Goal: Task Accomplishment & Management: Manage account settings

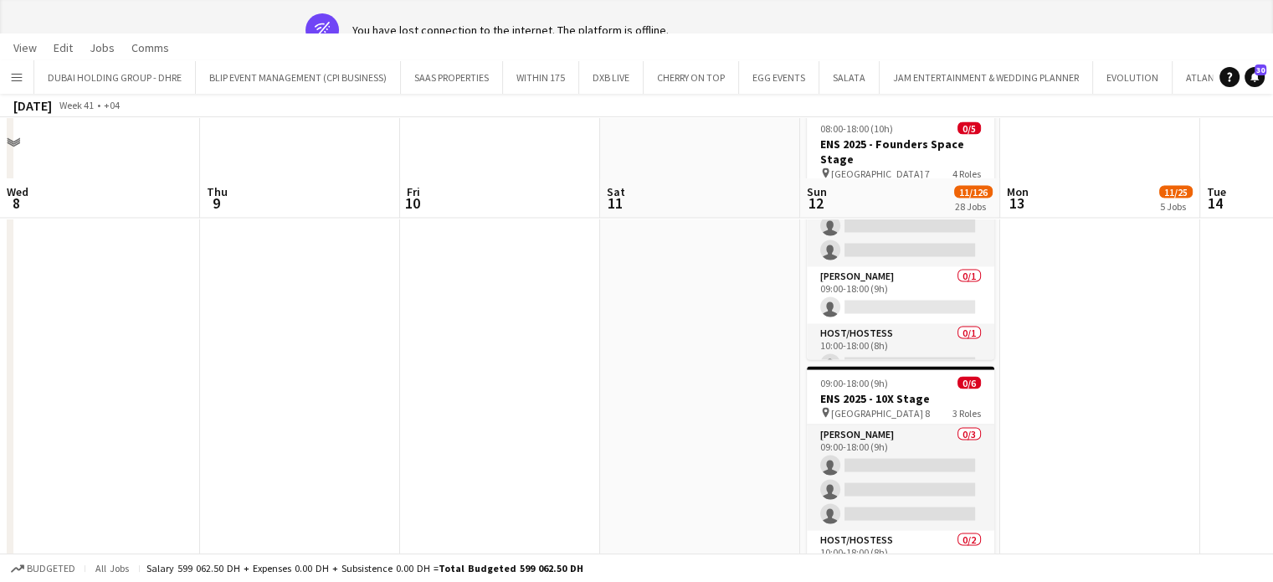
scroll to position [0, 401]
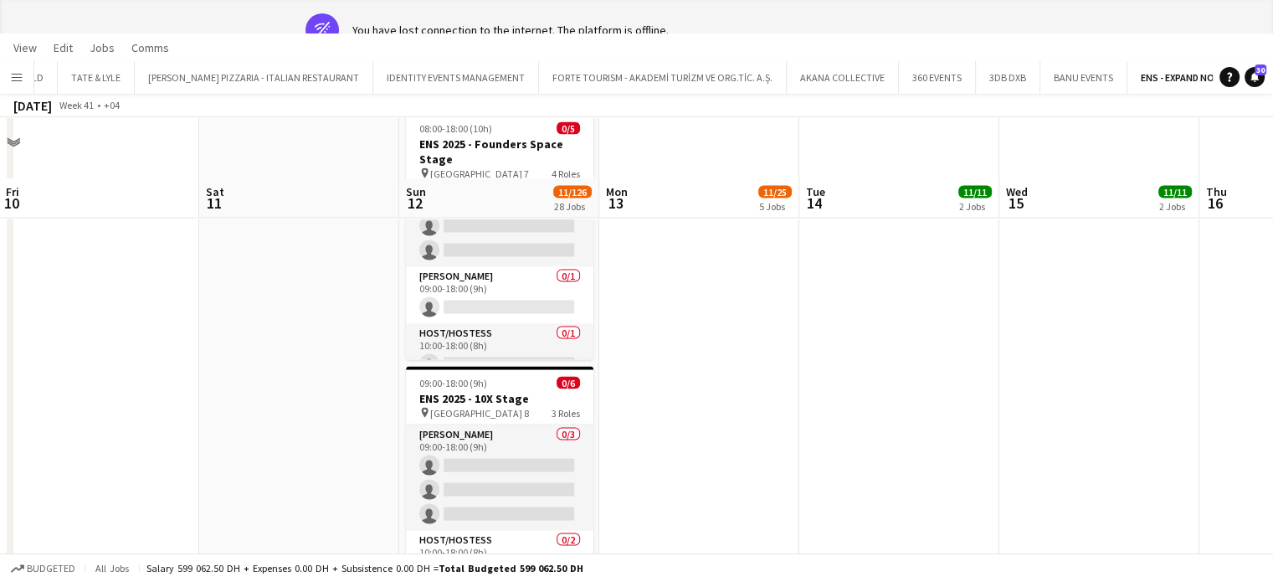
drag, startPoint x: 16, startPoint y: 70, endPoint x: 10, endPoint y: 80, distance: 10.9
click at [14, 70] on app-icon "Menu" at bounding box center [16, 76] width 13 height 13
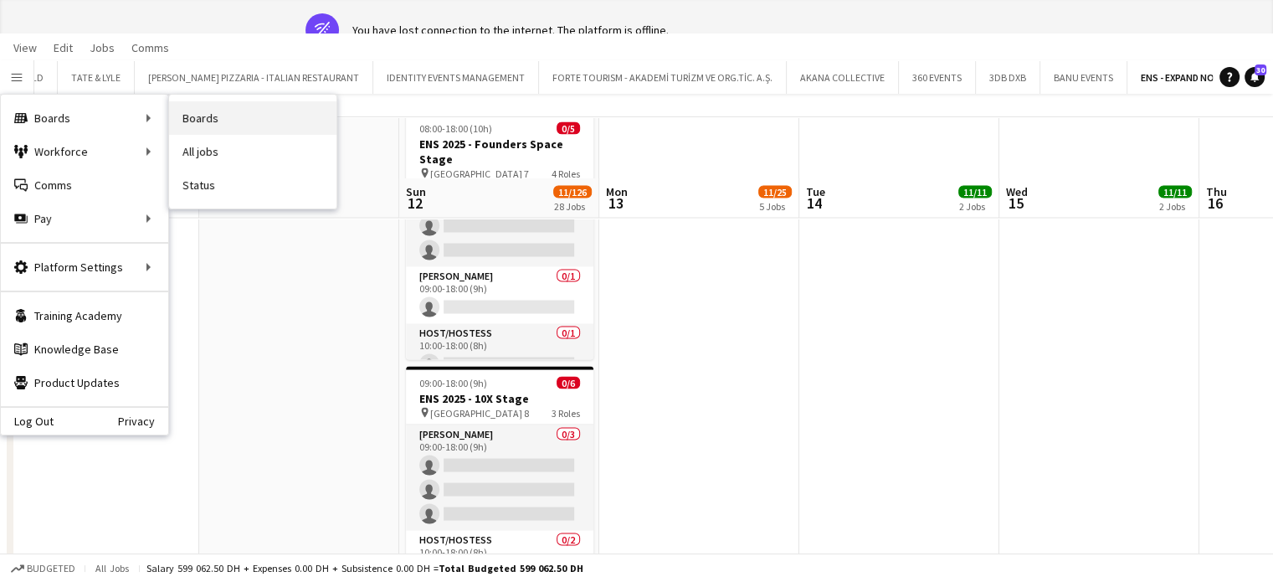
click at [198, 119] on link "Boards" at bounding box center [252, 117] width 167 height 33
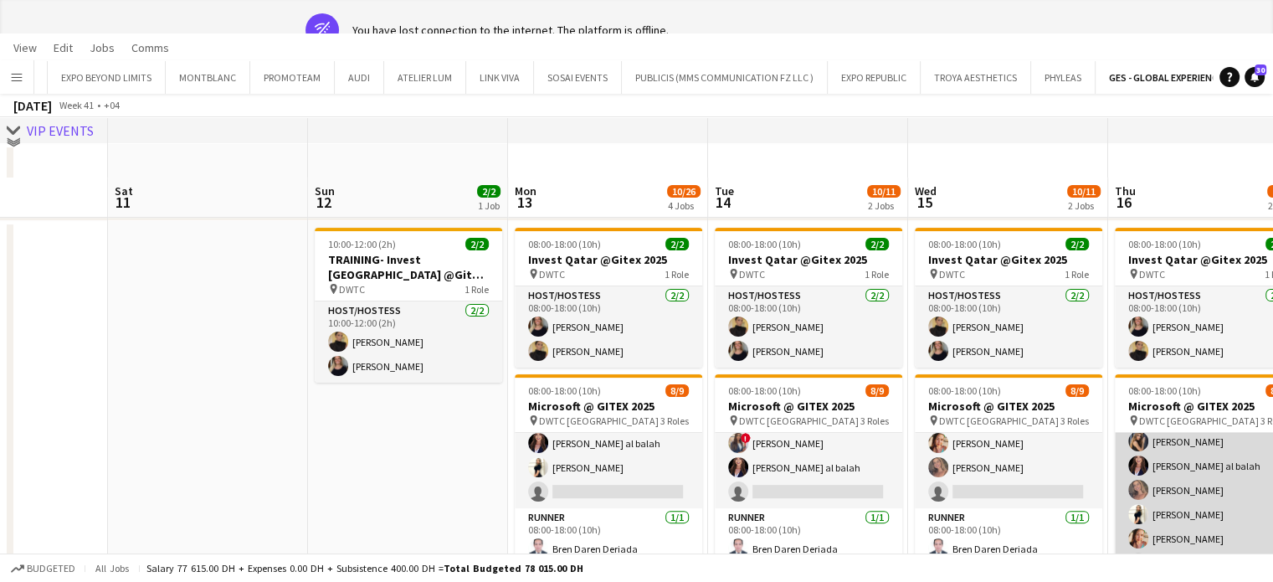
scroll to position [127, 0]
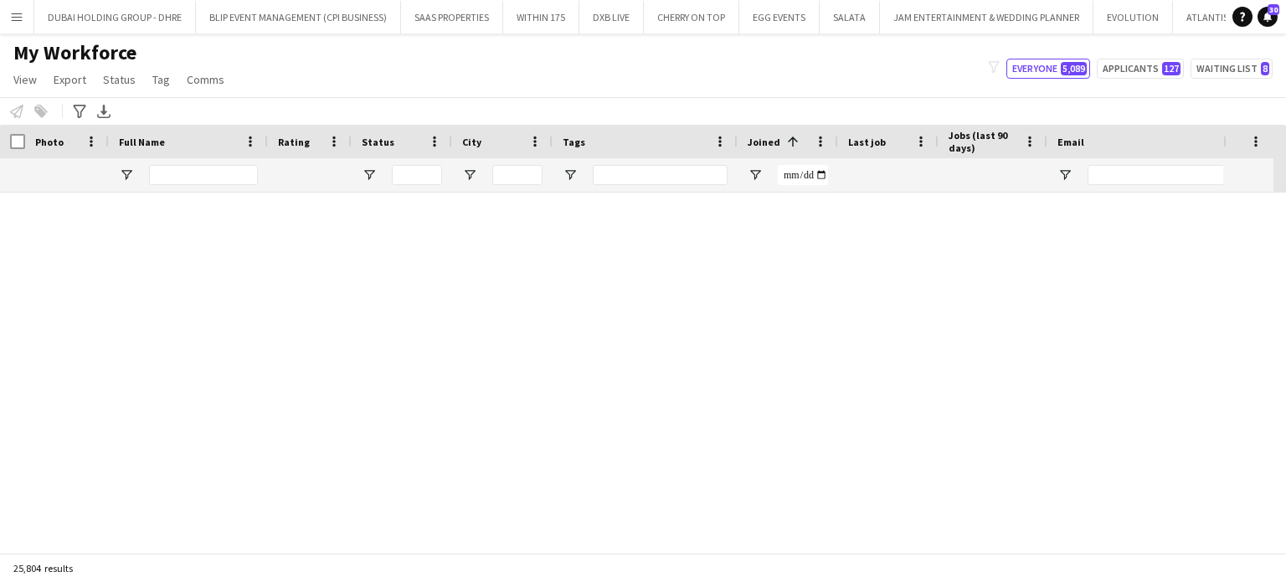
scroll to position [1674, 0]
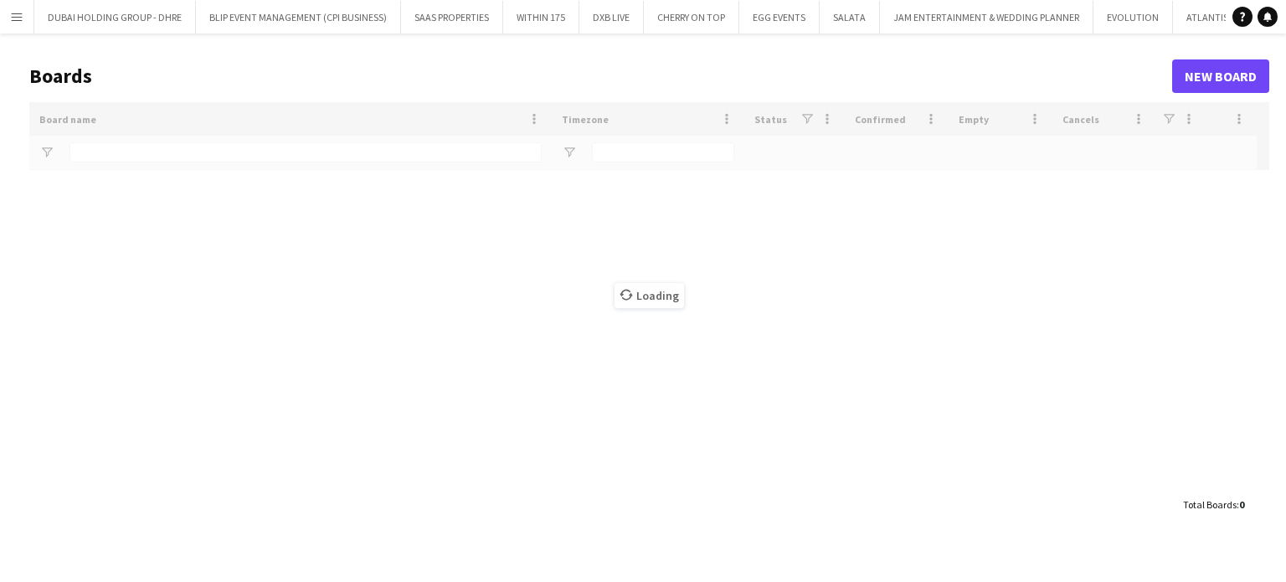
type input "***"
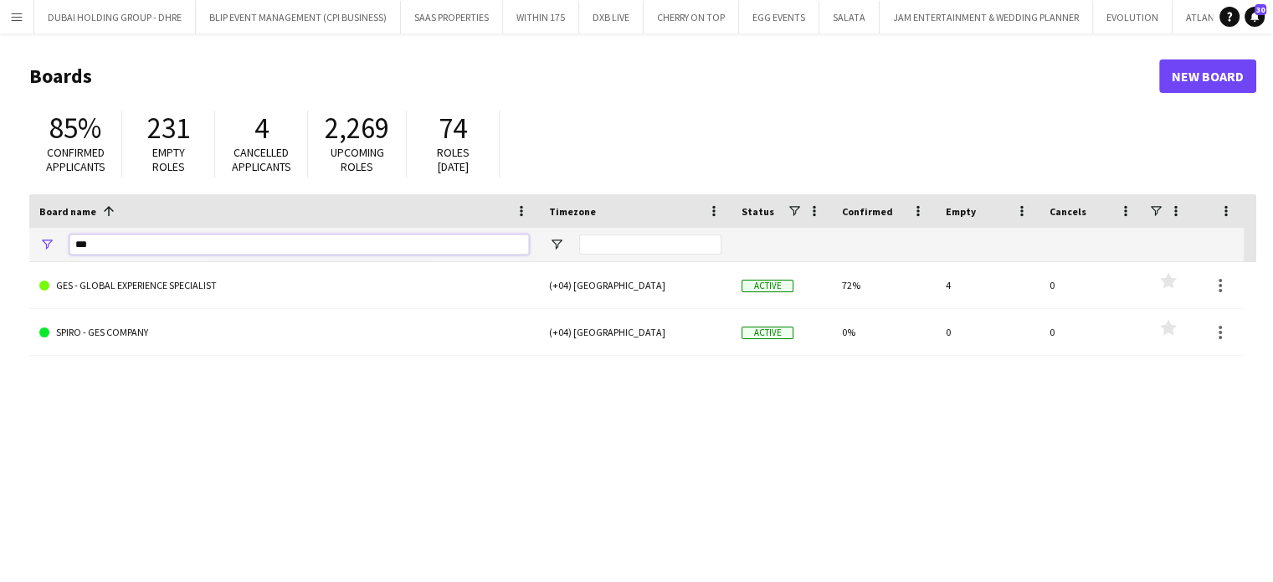
drag, startPoint x: 90, startPoint y: 241, endPoint x: 18, endPoint y: 226, distance: 72.7
click at [18, 226] on main "Boards New Board 85% Confirmed applicants 231 Empty roles 4 Cancelled applicant…" at bounding box center [636, 335] width 1273 height 604
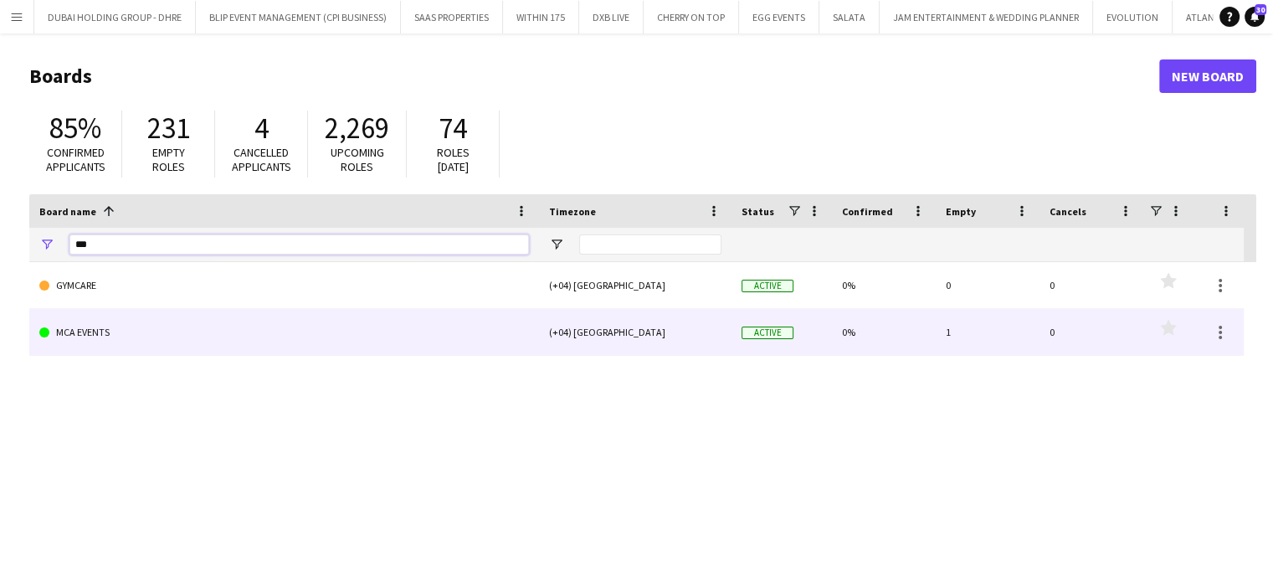
type input "***"
click at [116, 327] on link "MCA EVENTS" at bounding box center [284, 332] width 490 height 47
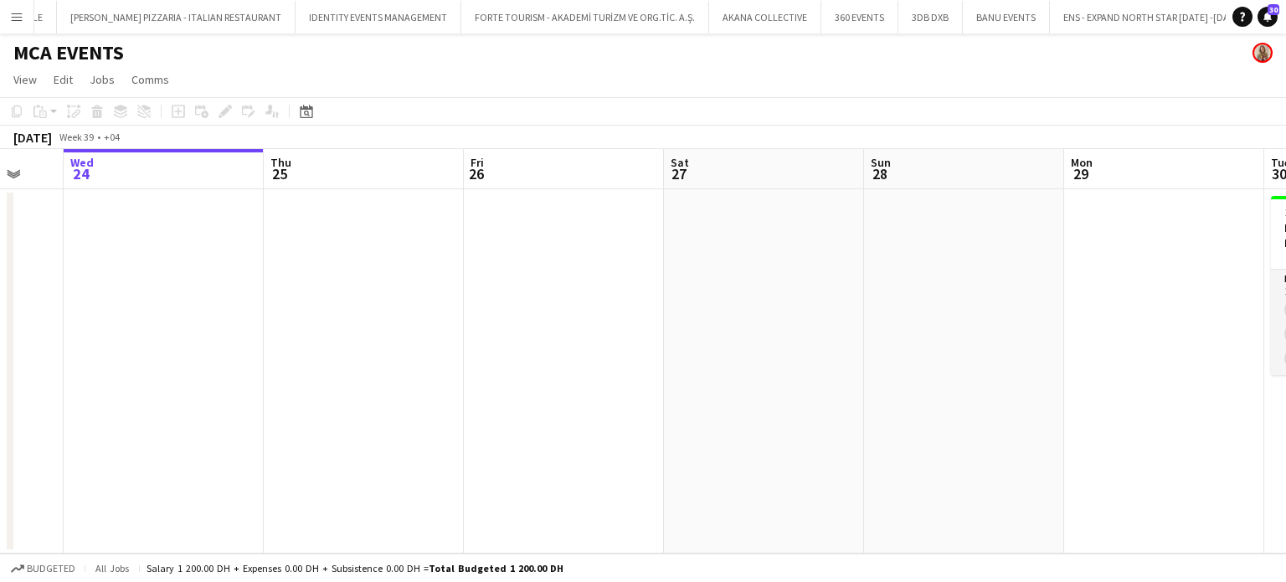
scroll to position [0, 557]
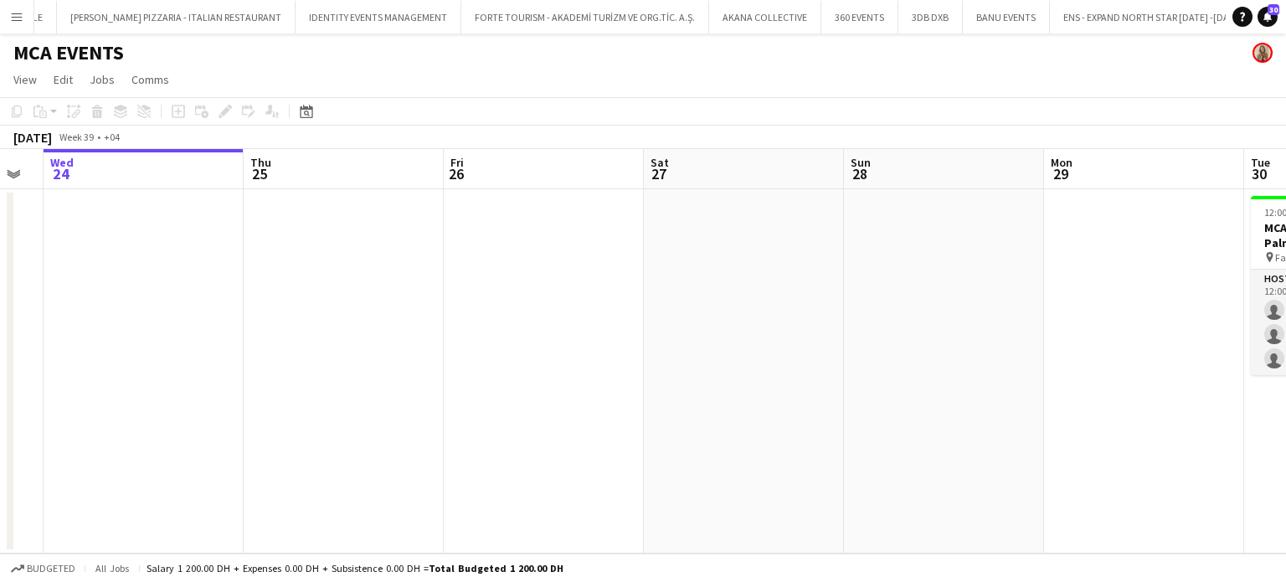
drag, startPoint x: 1024, startPoint y: 336, endPoint x: 867, endPoint y: 336, distance: 156.5
click at [867, 336] on app-calendar-viewport "Sun 21 Mon 22 Tue 23 Wed 24 Thu 25 Fri 26 Sat 27 Sun 28 Mon 29 Tue 30 0/3 1 Job…" at bounding box center [643, 351] width 1286 height 404
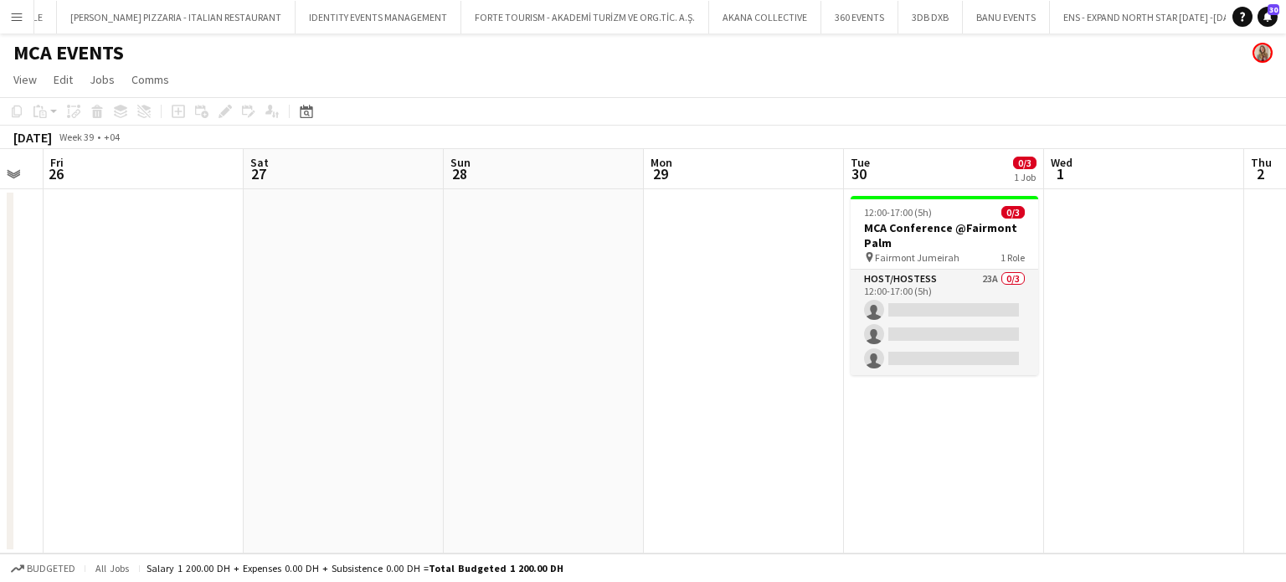
drag, startPoint x: 1158, startPoint y: 341, endPoint x: 810, endPoint y: 347, distance: 348.2
click at [756, 347] on app-calendar-viewport "Tue 23 Wed 24 Thu 25 Fri 26 Sat 27 Sun 28 Mon 29 Tue 30 0/3 1 Job Wed 1 Thu 2 F…" at bounding box center [643, 351] width 1286 height 404
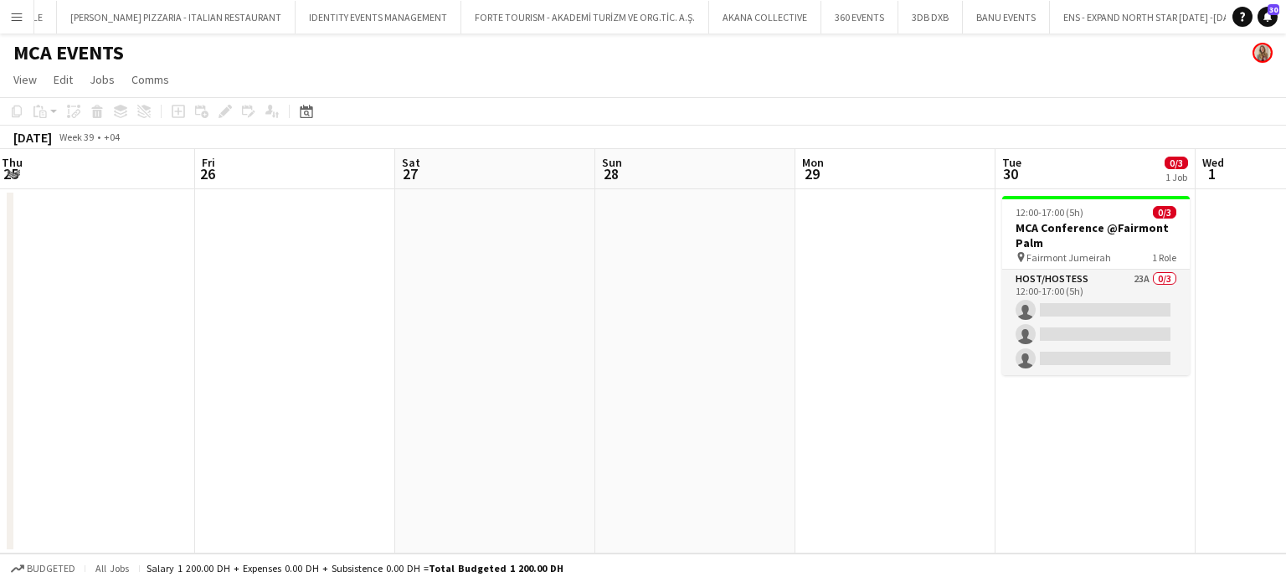
drag, startPoint x: 1061, startPoint y: 345, endPoint x: 845, endPoint y: 348, distance: 216.0
click at [845, 348] on app-calendar-viewport "Tue 23 Wed 24 Thu 25 Fri 26 Sat 27 Sun 28 Mon 29 Tue 30 0/3 1 Job Wed 1 Thu 2 F…" at bounding box center [643, 351] width 1286 height 404
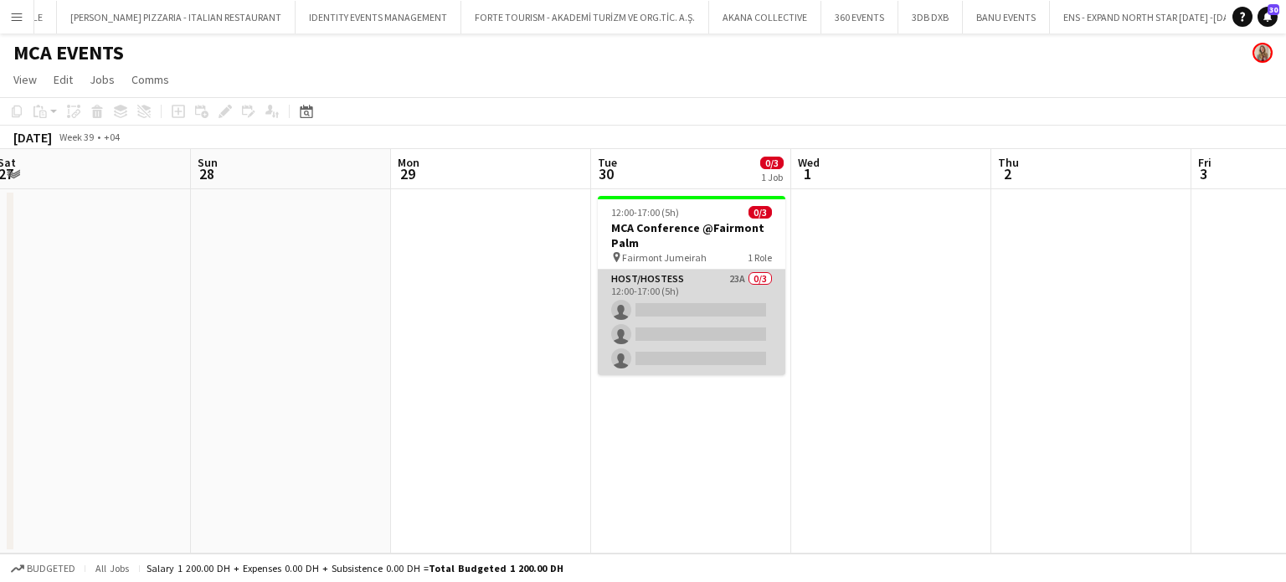
click at [708, 337] on app-card-role "Host/Hostess 23A 0/3 12:00-17:00 (5h) single-neutral-actions single-neutral-act…" at bounding box center [691, 322] width 187 height 105
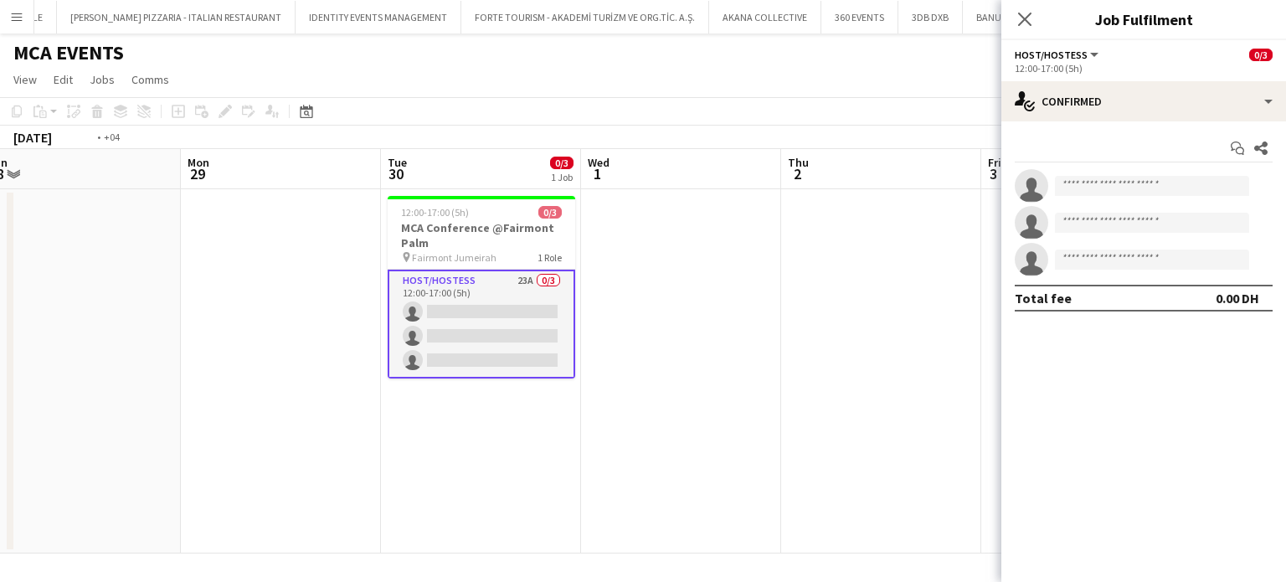
drag, startPoint x: 619, startPoint y: 269, endPoint x: 262, endPoint y: 250, distance: 357.9
click at [262, 250] on app-calendar-viewport "Thu 25 Fri 26 Sat 27 Sun 28 Mon 29 Tue 30 0/3 1 Job Wed 1 Thu 2 Fri 3 Sat 4 Sun…" at bounding box center [643, 351] width 1286 height 404
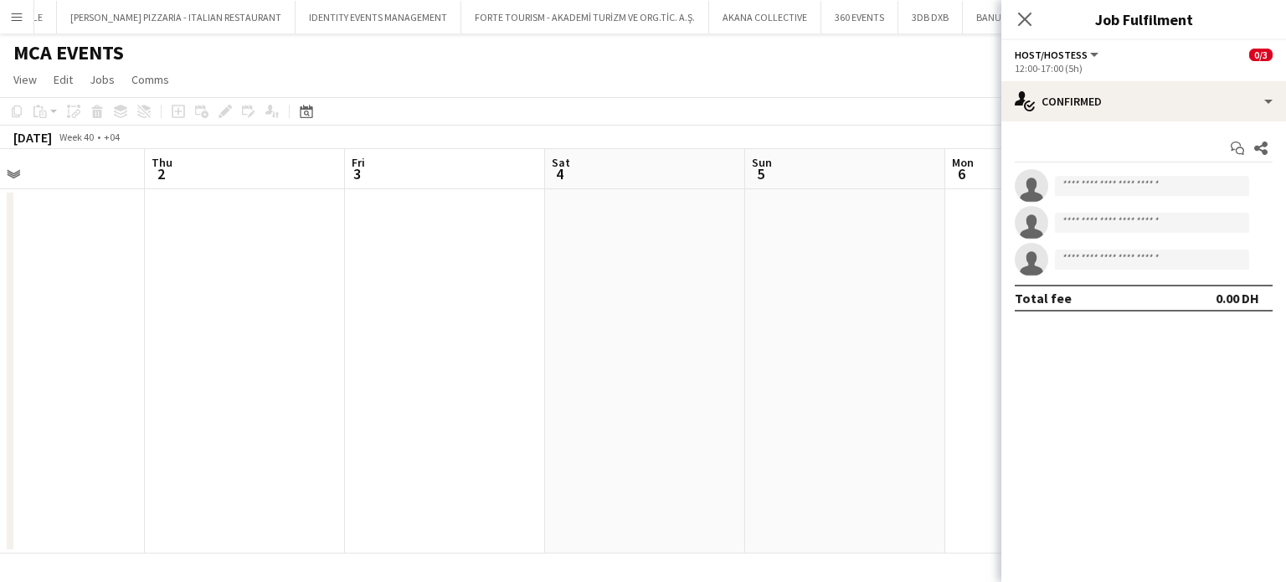
drag, startPoint x: 544, startPoint y: 349, endPoint x: 850, endPoint y: 357, distance: 306.4
click at [850, 357] on app-calendar-viewport "Mon 29 Tue 30 0/3 1 Job Wed 1 Thu 2 Fri 3 Sat 4 Sun 5 Mon 6 Tue 7 Wed 8 Thu 9 F…" at bounding box center [643, 351] width 1286 height 404
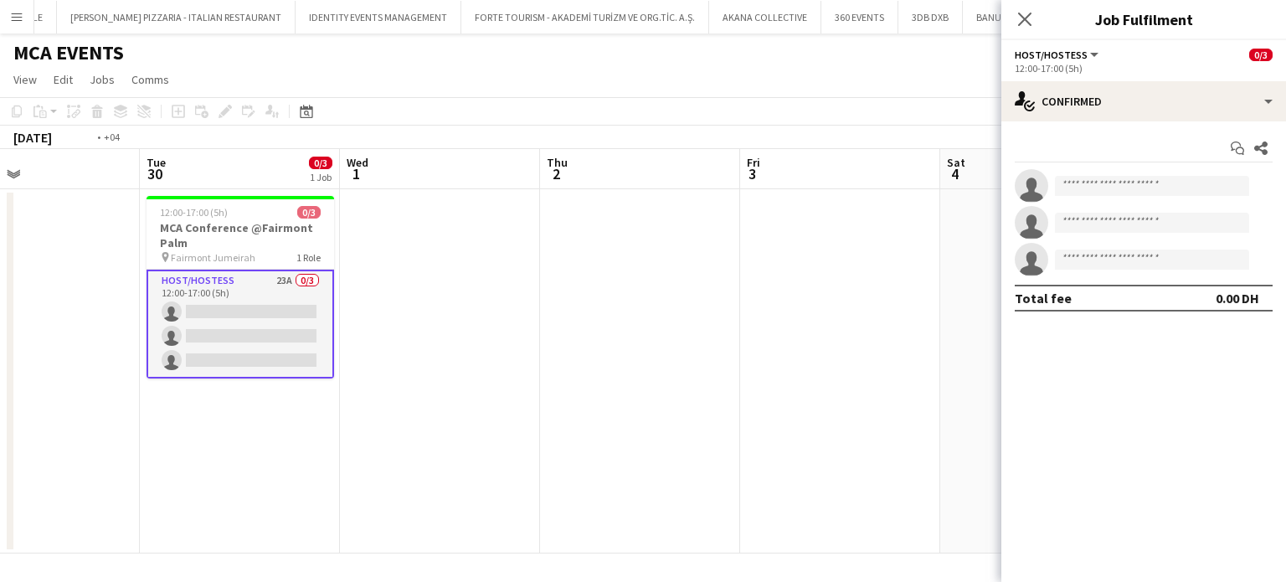
drag, startPoint x: 440, startPoint y: 341, endPoint x: 608, endPoint y: 343, distance: 168.2
click at [608, 343] on app-calendar-viewport "Sat 27 Sun 28 Mon 29 Tue 30 0/3 1 Job Wed 1 Thu 2 Fri 3 Sat 4 Sun 5 Mon 6 Tue 7…" at bounding box center [643, 351] width 1286 height 404
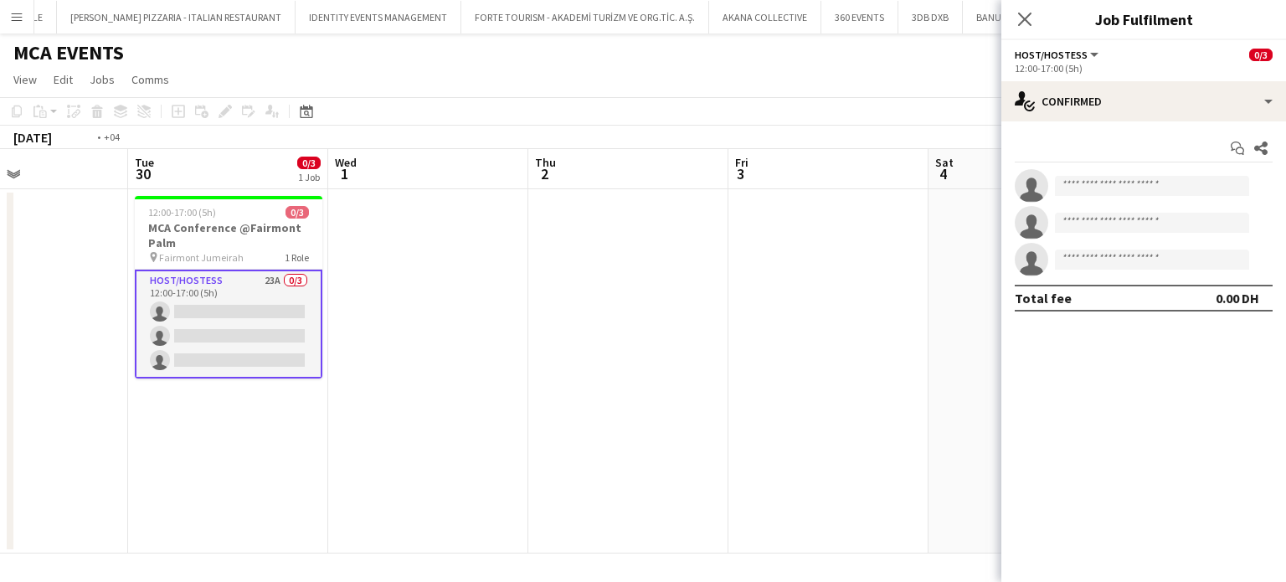
drag, startPoint x: 760, startPoint y: 290, endPoint x: 519, endPoint y: 287, distance: 241.1
click at [519, 287] on app-calendar-viewport "Fri 26 Sat 27 Sun 28 Mon 29 Tue 30 0/3 1 Job Wed 1 Thu 2 Fri 3 Sat 4 Sun 5 Mon …" at bounding box center [643, 351] width 1286 height 404
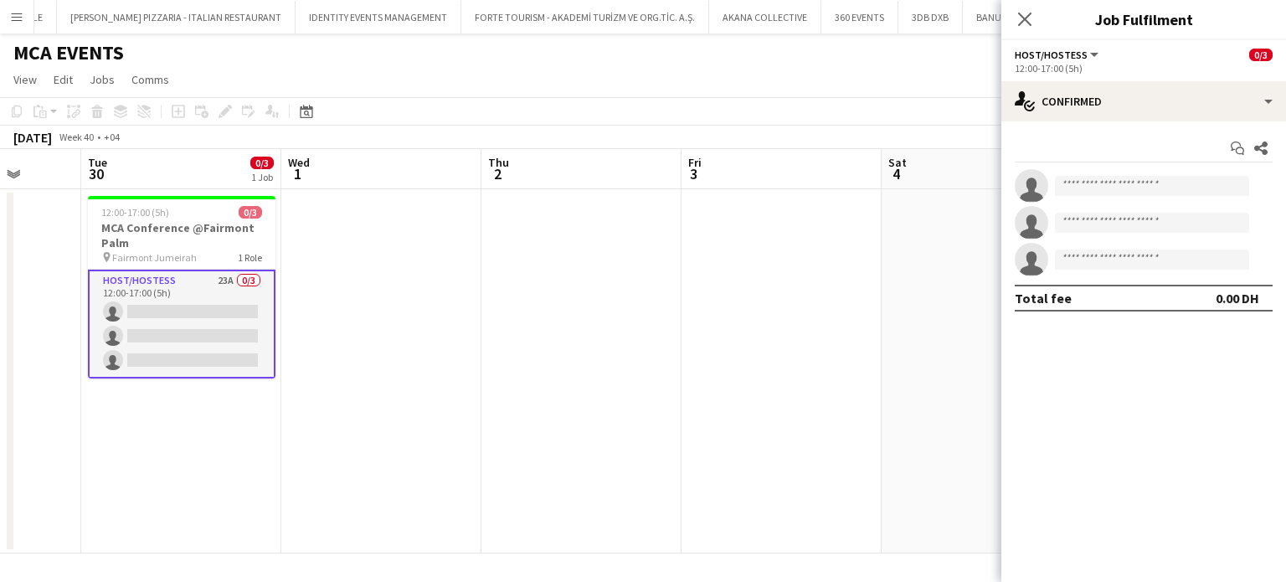
drag, startPoint x: 808, startPoint y: 341, endPoint x: 388, endPoint y: 301, distance: 422.0
click at [388, 301] on app-calendar-viewport "Fri 26 Sat 27 Sun 28 Mon 29 Tue 30 0/3 1 Job Wed 1 Thu 2 Fri 3 Sat 4 Sun 5 Mon …" at bounding box center [643, 351] width 1286 height 404
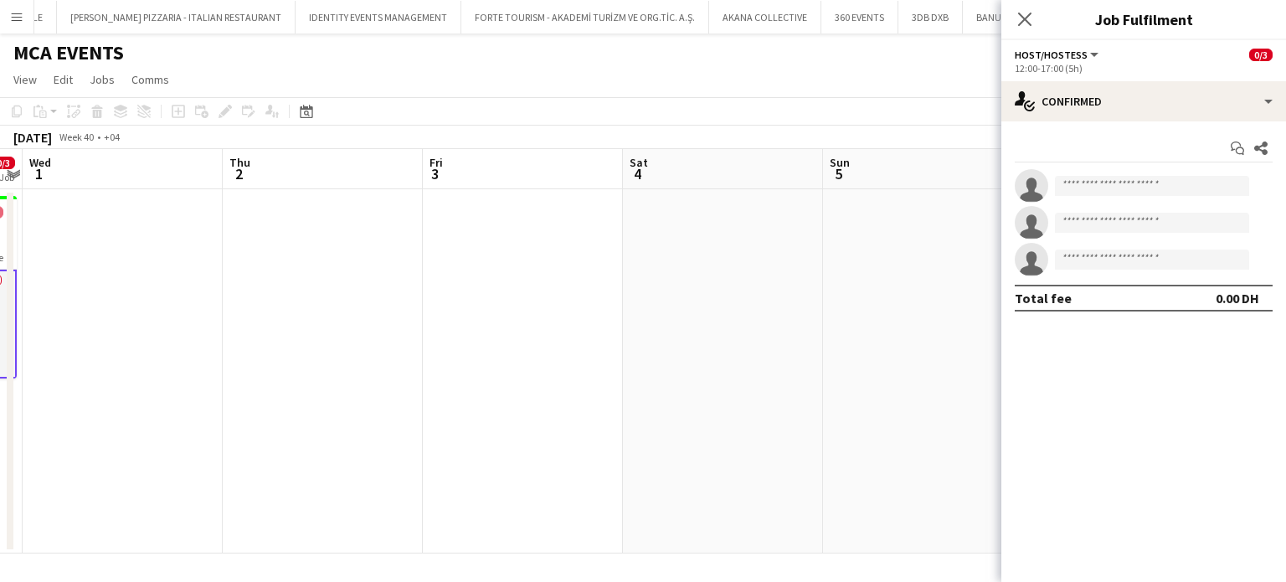
drag, startPoint x: 593, startPoint y: 321, endPoint x: 1129, endPoint y: 358, distance: 537.8
click at [1129, 358] on body "Menu Boards Boards Boards All jobs Status Workforce Workforce My Workforce Recr…" at bounding box center [643, 291] width 1286 height 582
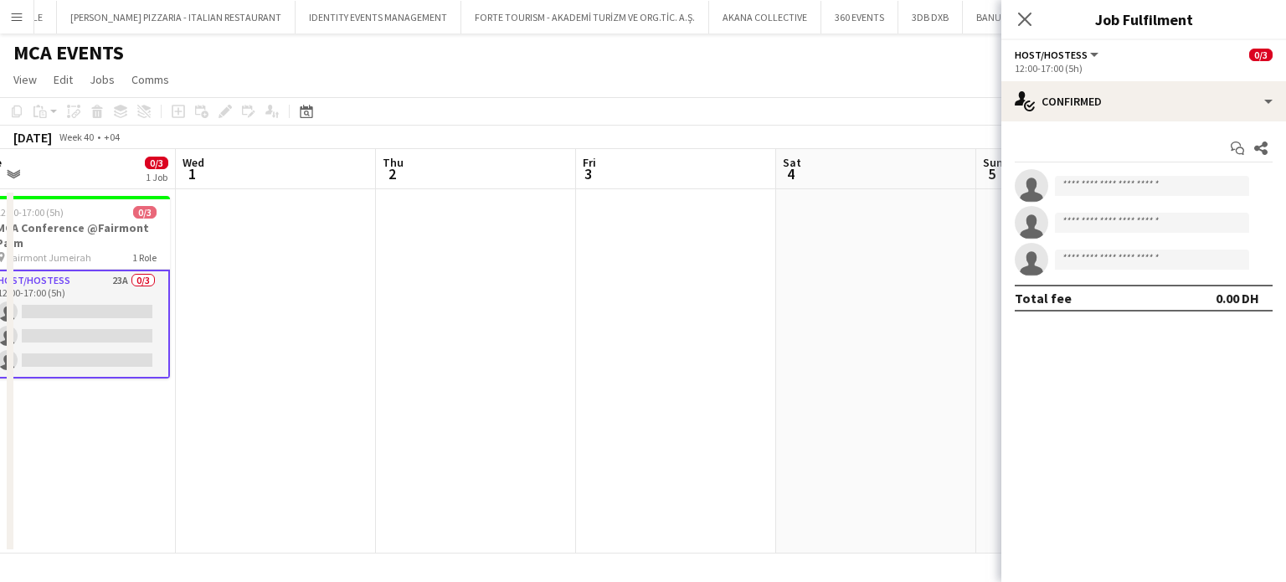
click at [946, 353] on app-calendar-viewport "Sun 28 Mon 29 Tue 30 0/3 1 Job Wed 1 Thu 2 Fri 3 Sat 4 Sun 5 Mon 6 Tue 7 Wed 8 …" at bounding box center [643, 351] width 1286 height 404
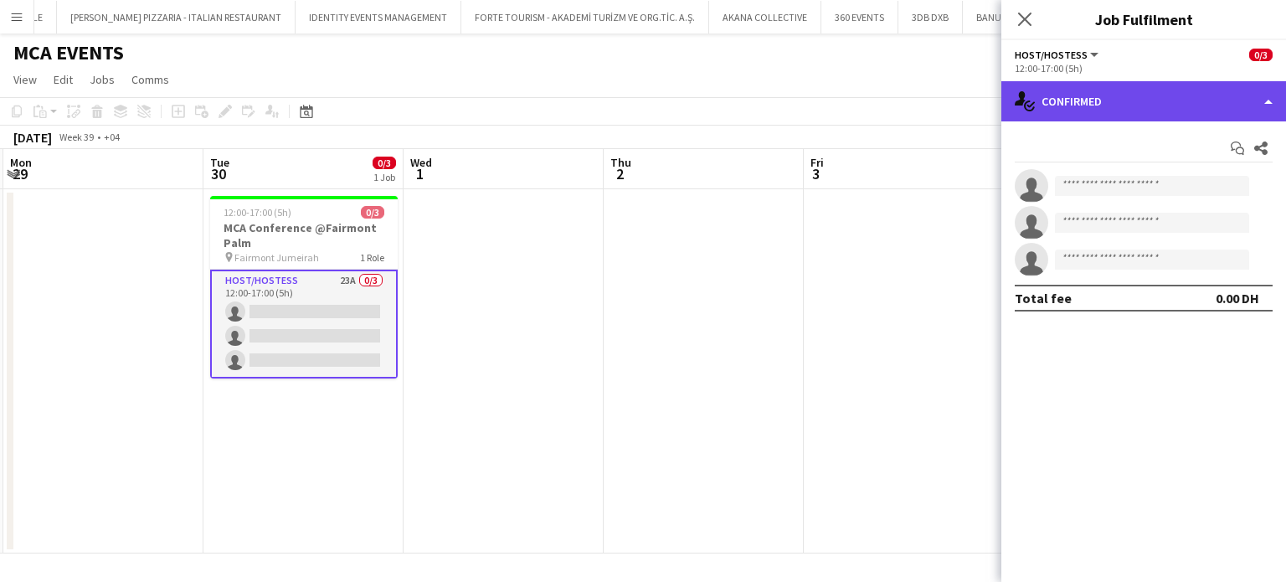
click at [1265, 103] on div "single-neutral-actions-check-2 Confirmed" at bounding box center [1143, 101] width 285 height 40
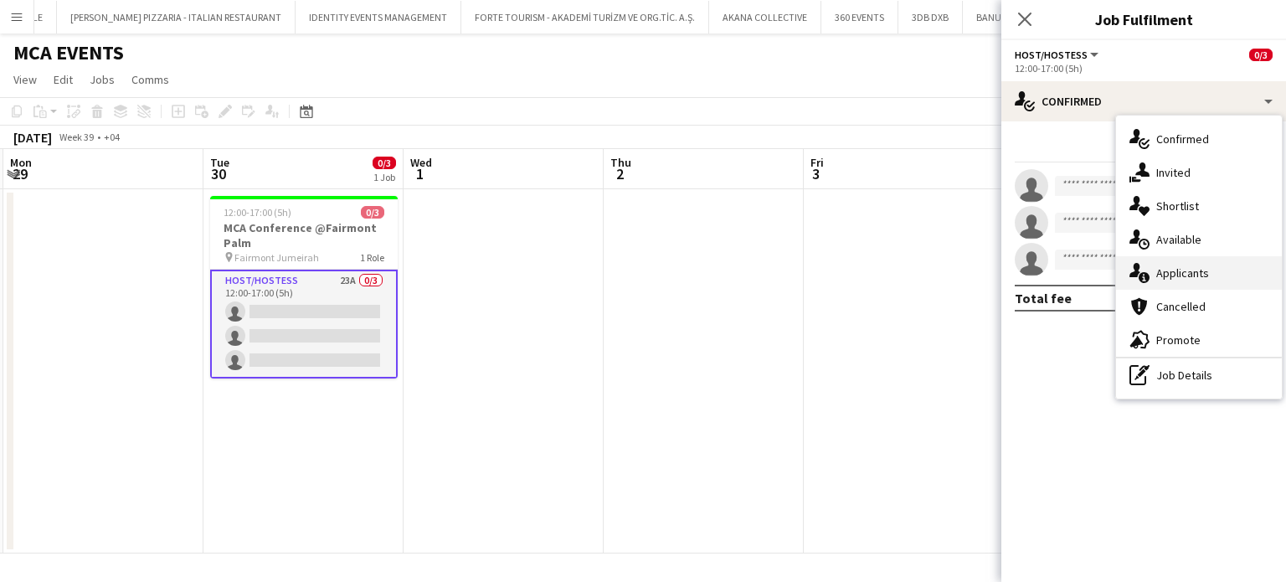
click at [1194, 273] on span "Applicants" at bounding box center [1182, 272] width 53 height 15
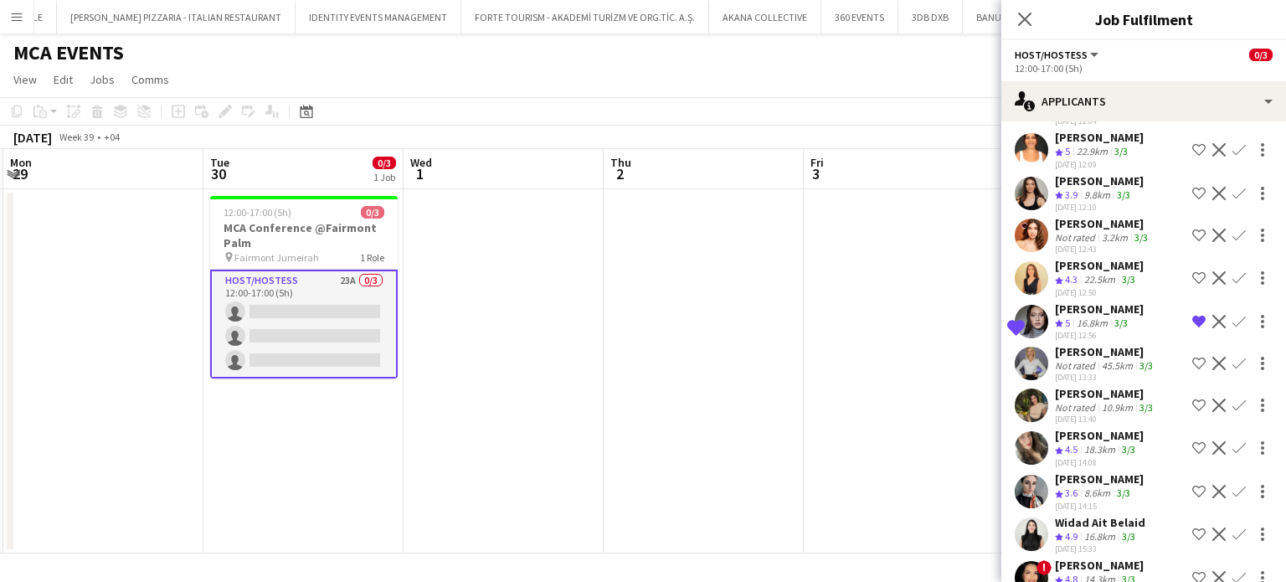
scroll to position [639, 0]
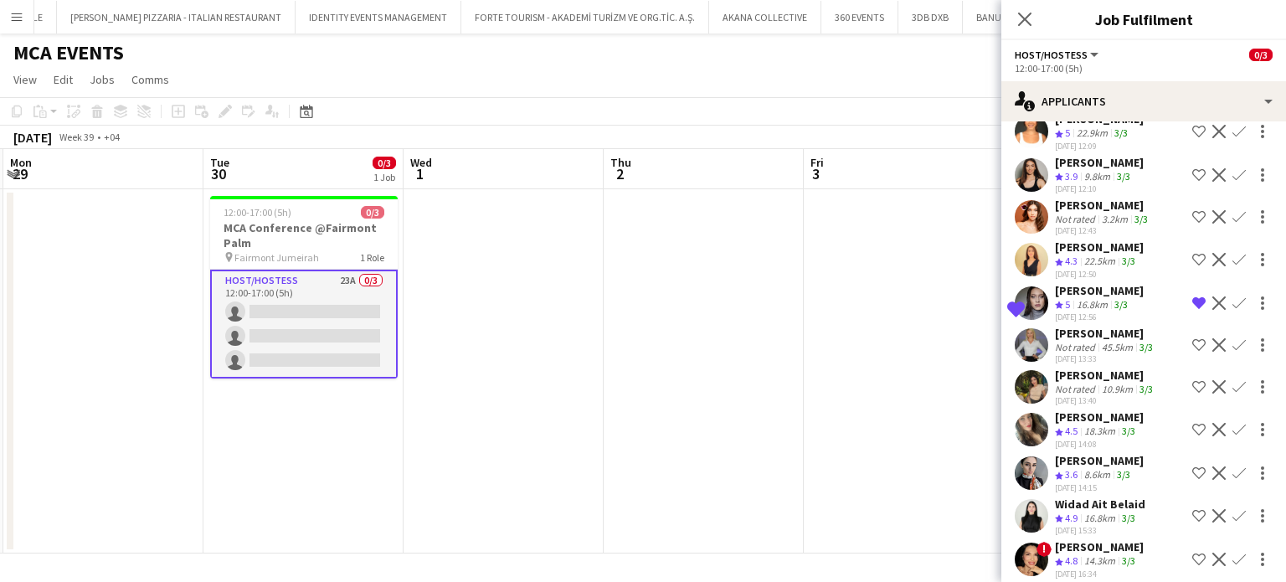
click at [1192, 509] on app-icon "Shortlist crew" at bounding box center [1198, 515] width 13 height 13
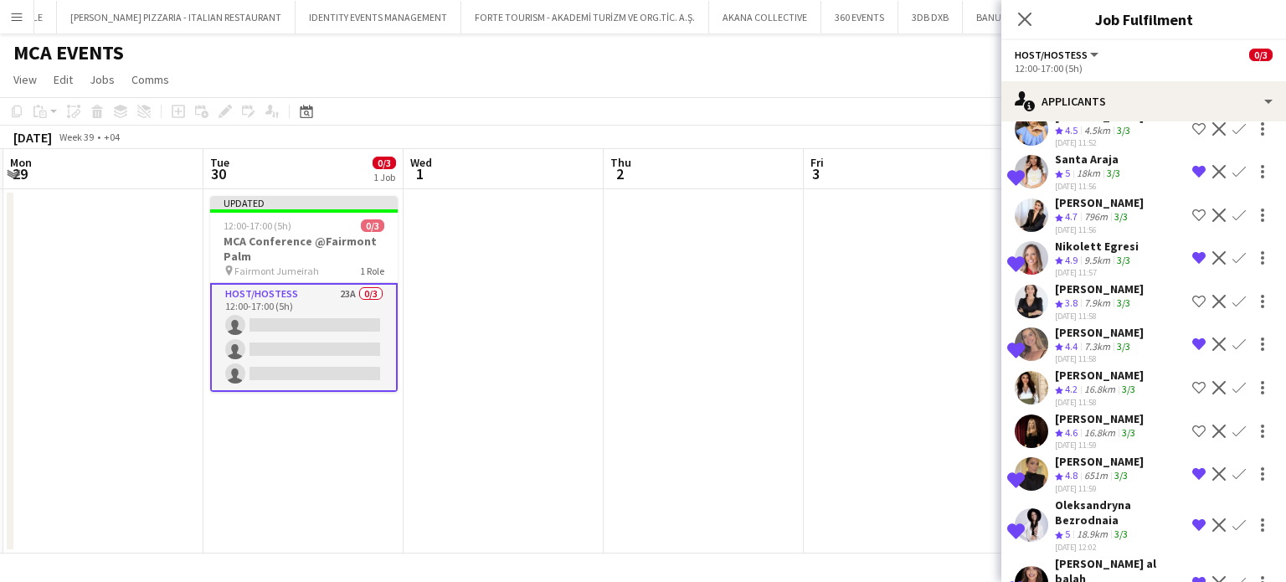
scroll to position [0, 0]
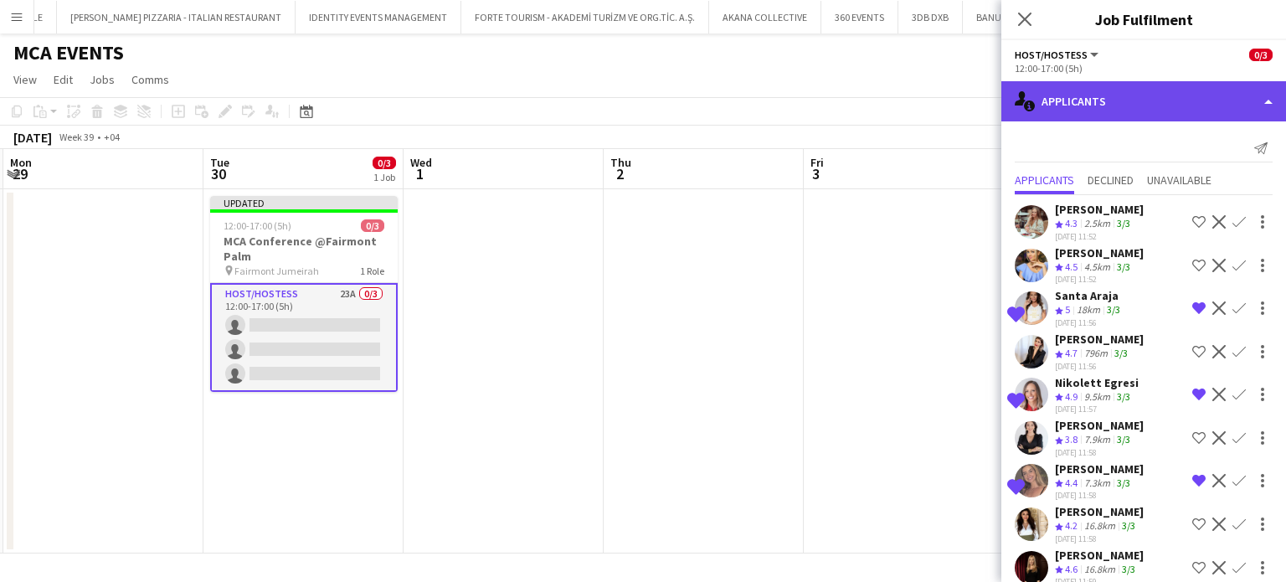
click at [1238, 103] on div "single-neutral-actions-information Applicants" at bounding box center [1143, 101] width 285 height 40
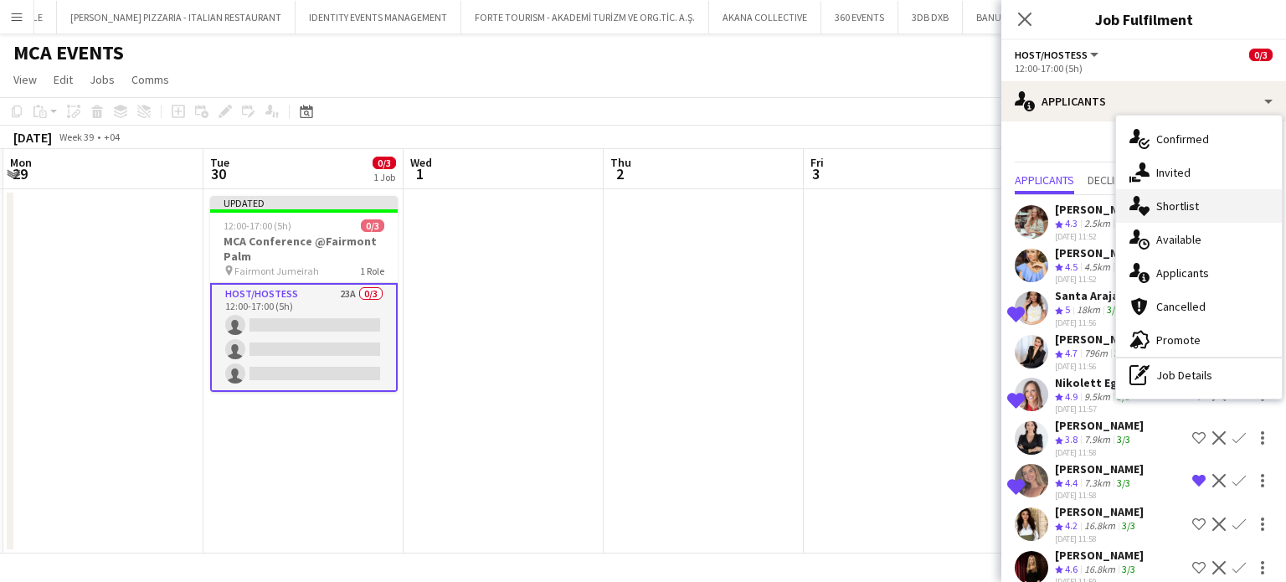
click at [1197, 211] on span "Shortlist" at bounding box center [1177, 205] width 43 height 15
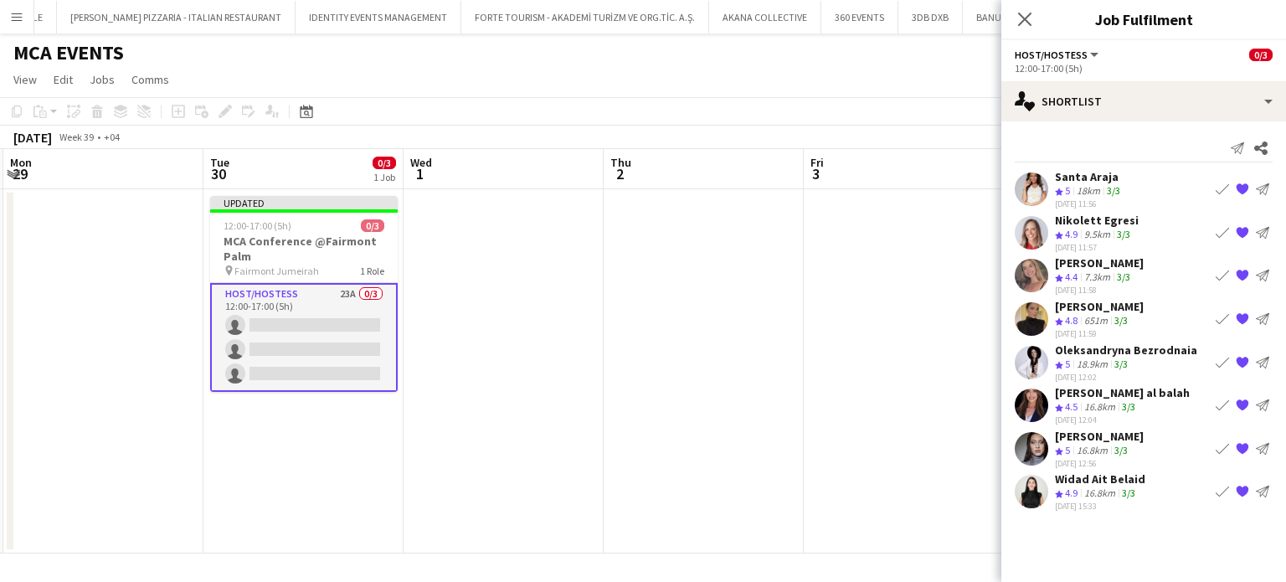
click at [1068, 389] on div "[PERSON_NAME] al balah" at bounding box center [1122, 392] width 135 height 15
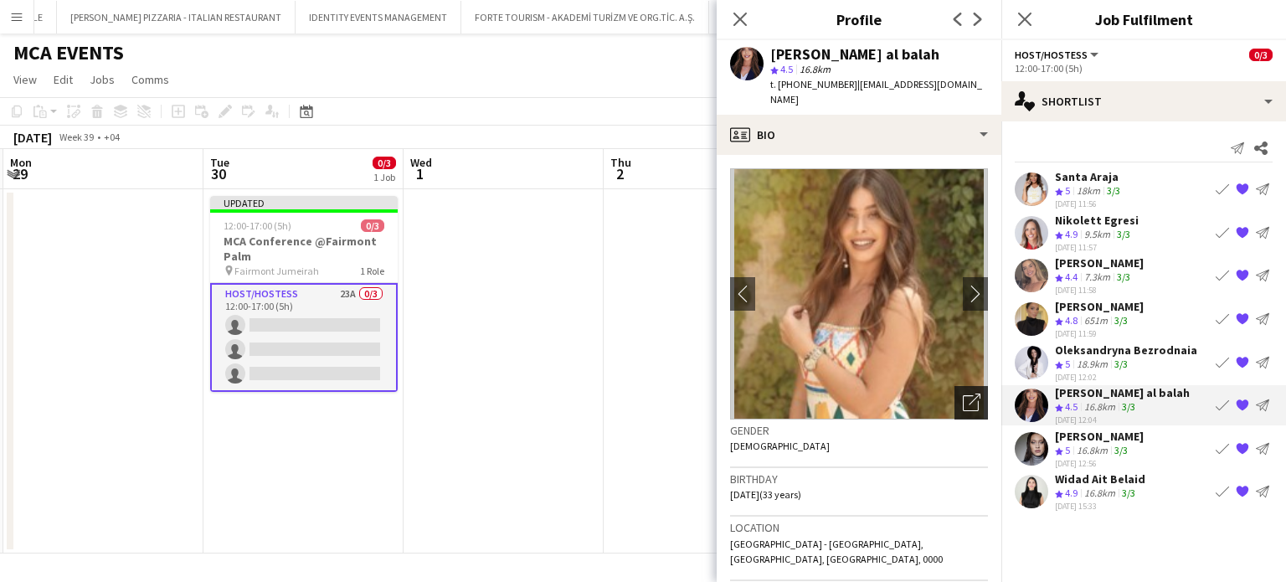
click at [963, 393] on icon "Open photos pop-in" at bounding box center [972, 402] width 18 height 18
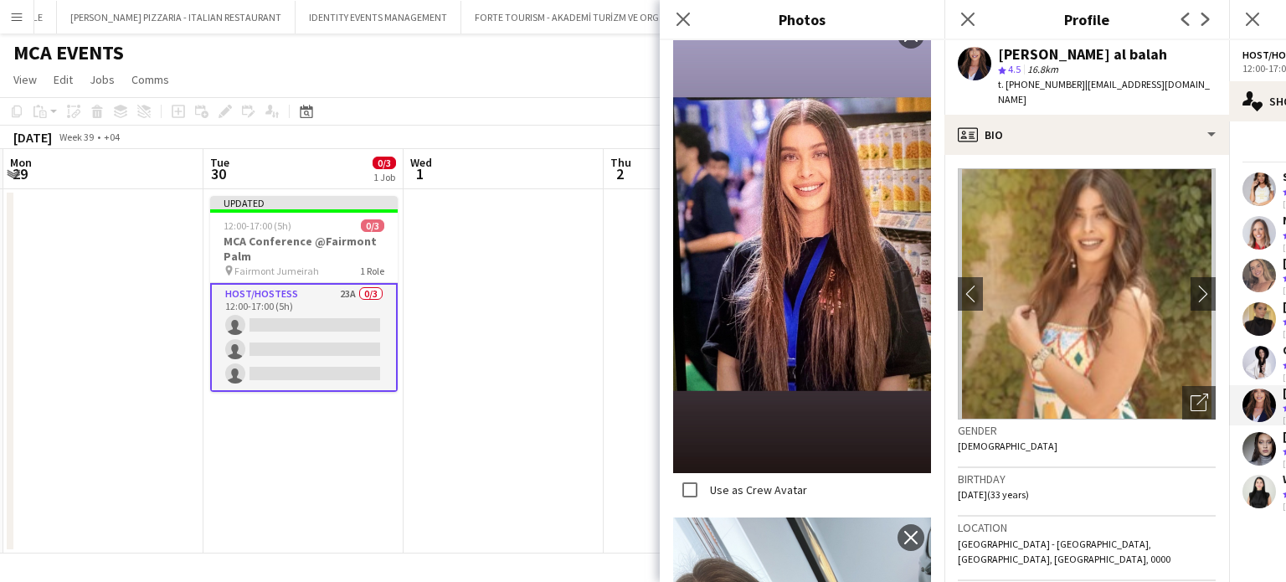
scroll to position [3515, 0]
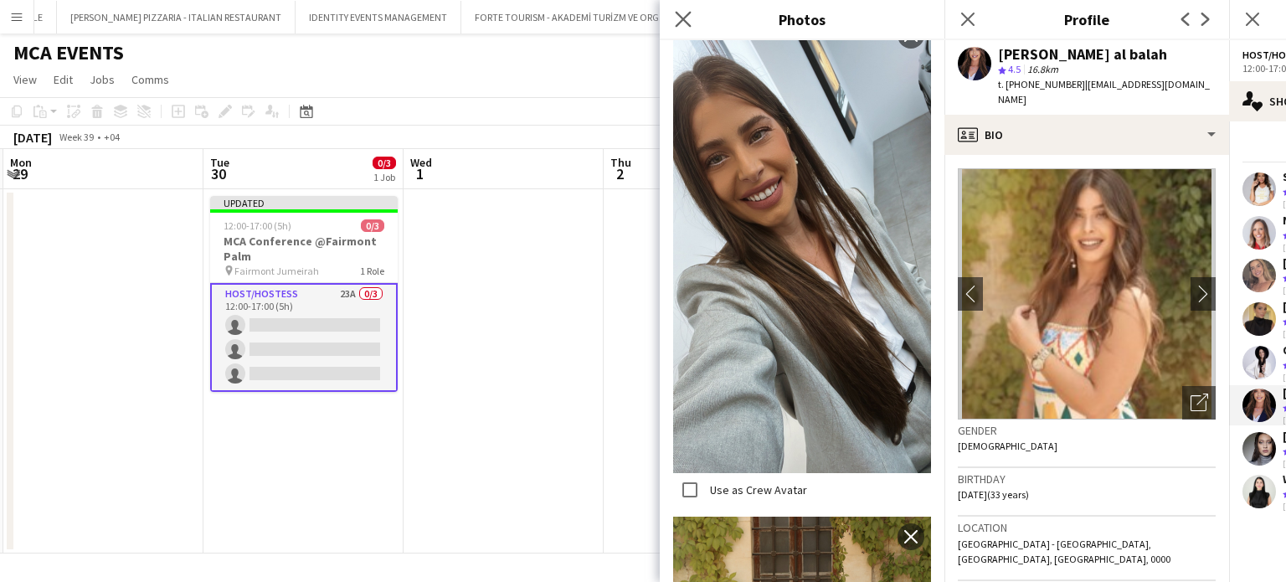
click at [680, 10] on app-icon "Close pop-in" at bounding box center [683, 20] width 24 height 24
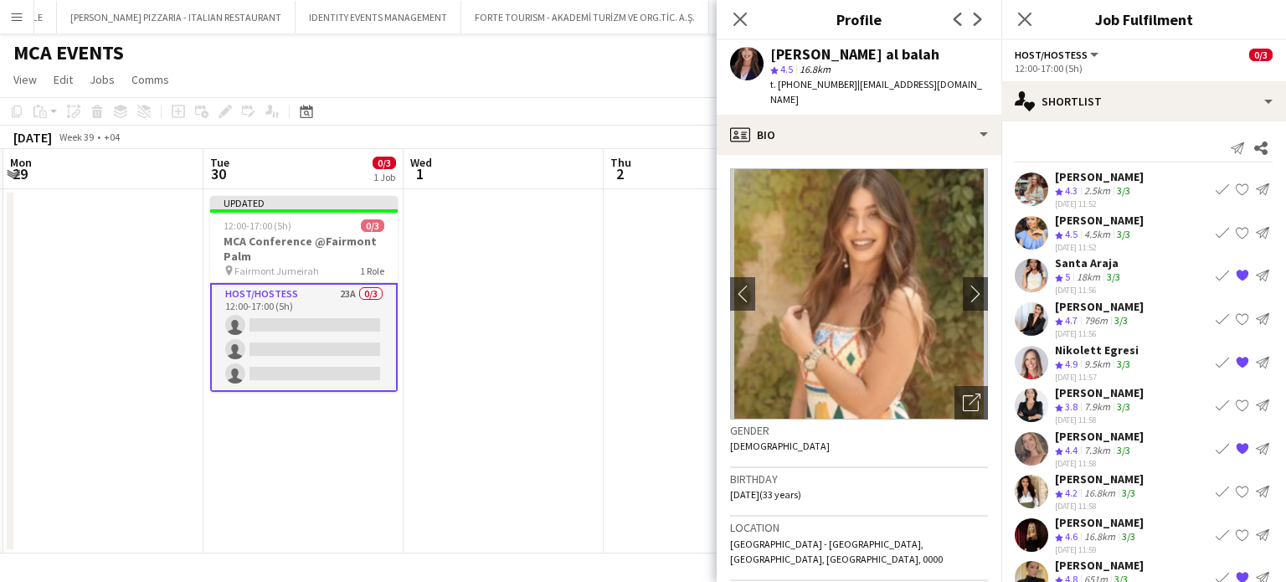
click at [548, 351] on app-date-cell at bounding box center [503, 371] width 200 height 364
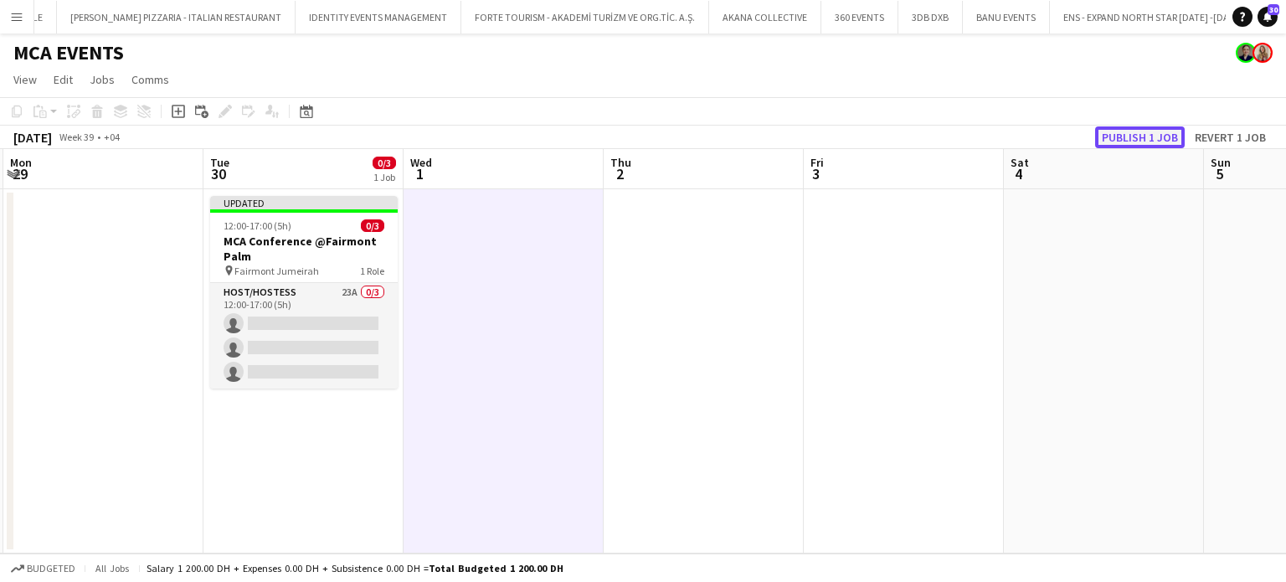
click at [1153, 139] on button "Publish 1 job" at bounding box center [1140, 137] width 90 height 22
